Goal: Task Accomplishment & Management: Use online tool/utility

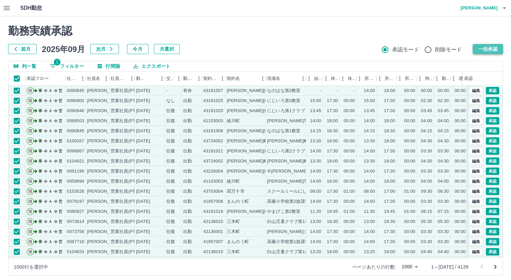
click at [492, 49] on button "一括承認" at bounding box center [488, 49] width 30 height 10
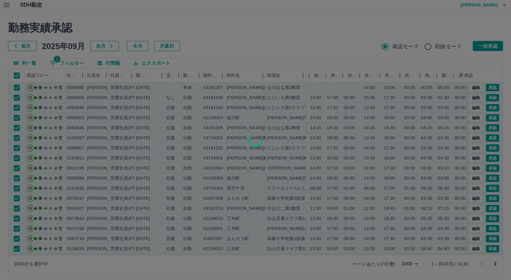
scroll to position [4, 0]
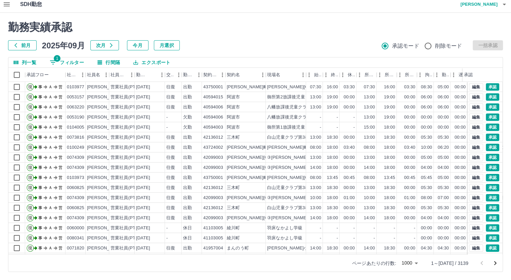
click at [489, 45] on button "一括承認" at bounding box center [488, 45] width 30 height 10
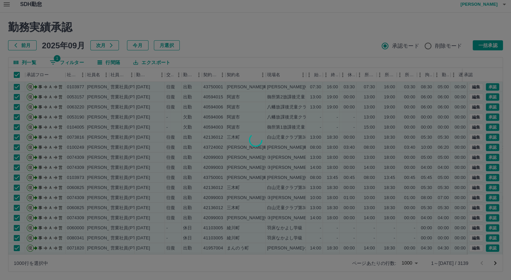
click at [495, 44] on div at bounding box center [255, 140] width 511 height 280
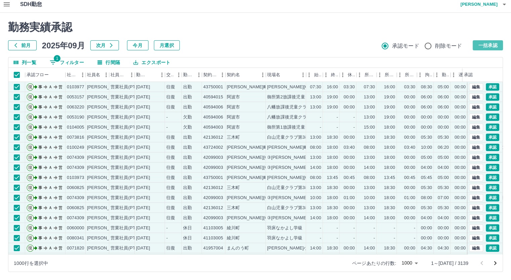
click at [495, 44] on button "一括承認" at bounding box center [488, 45] width 30 height 10
